Goal: Find specific page/section: Find specific page/section

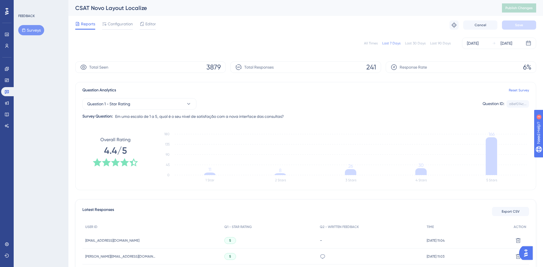
click at [38, 31] on button "Surveys" at bounding box center [31, 30] width 26 height 10
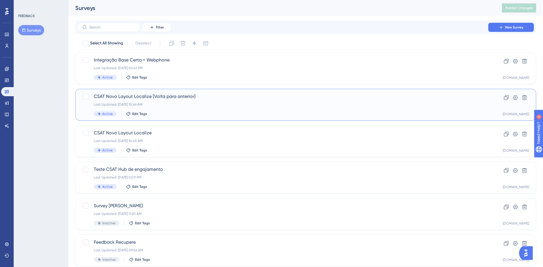
click at [251, 102] on div "CSAT Novo Layout Localize [Volta para anterior] Last Updated: 28 de ago. de 202…" at bounding box center [283, 104] width 378 height 23
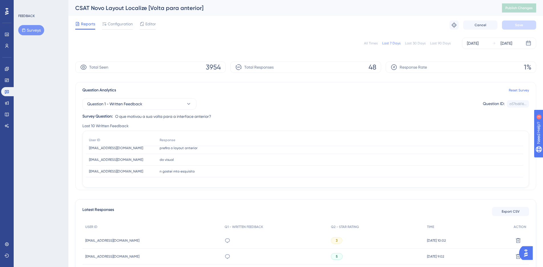
scroll to position [114, 0]
